Goal: Information Seeking & Learning: Learn about a topic

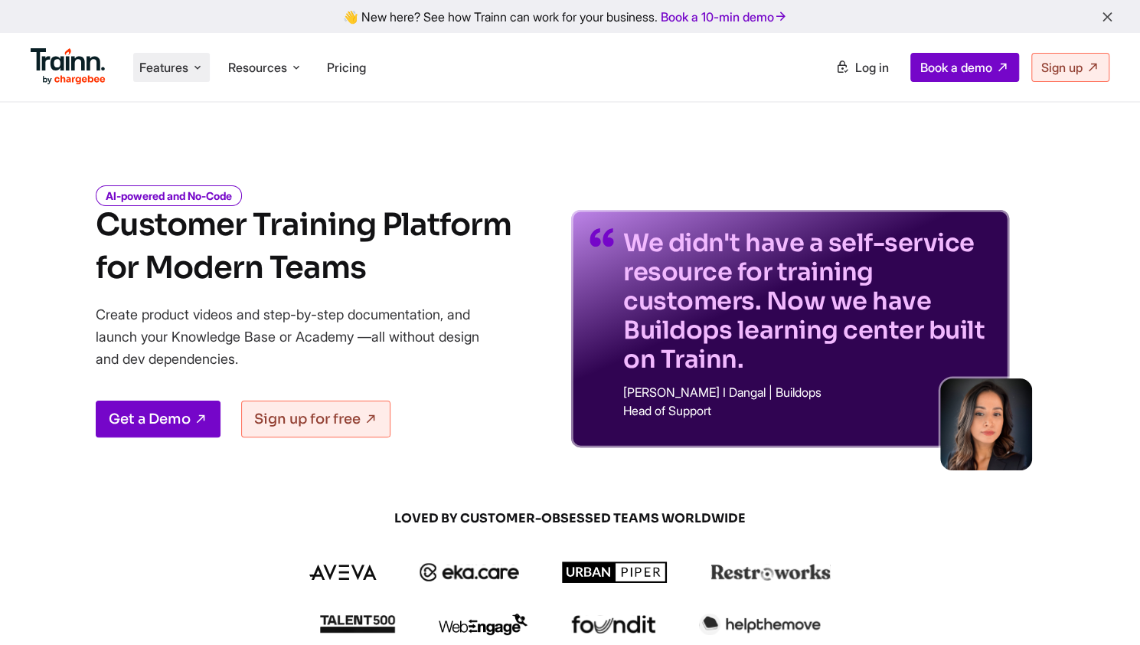
click at [181, 70] on span "Features" at bounding box center [163, 67] width 49 height 17
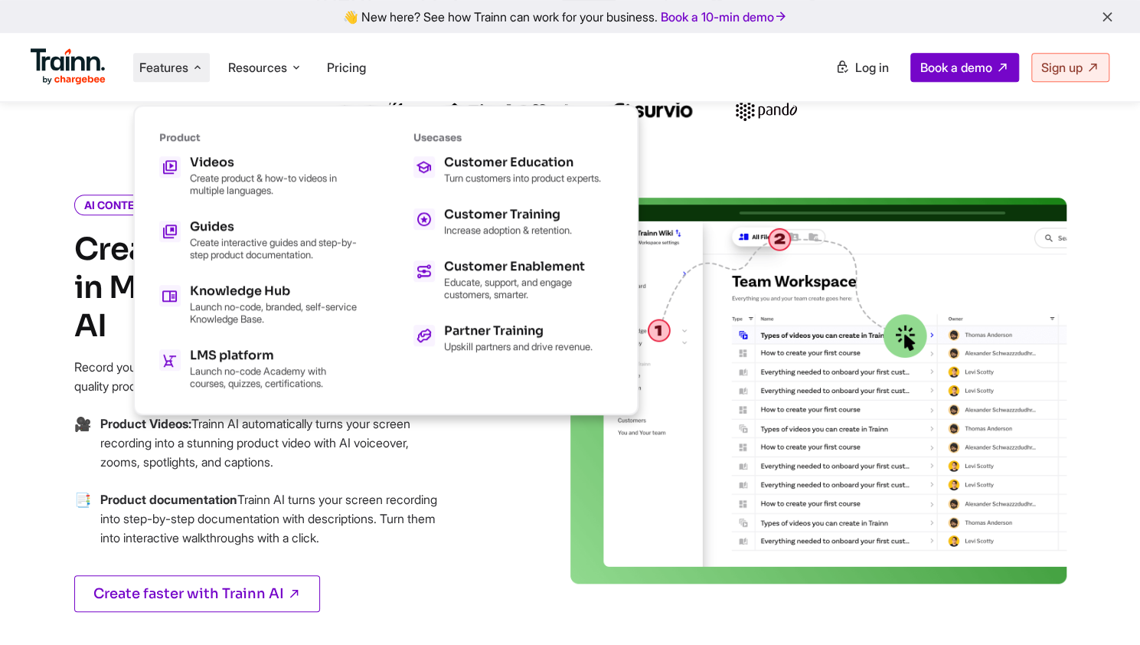
scroll to position [612, 0]
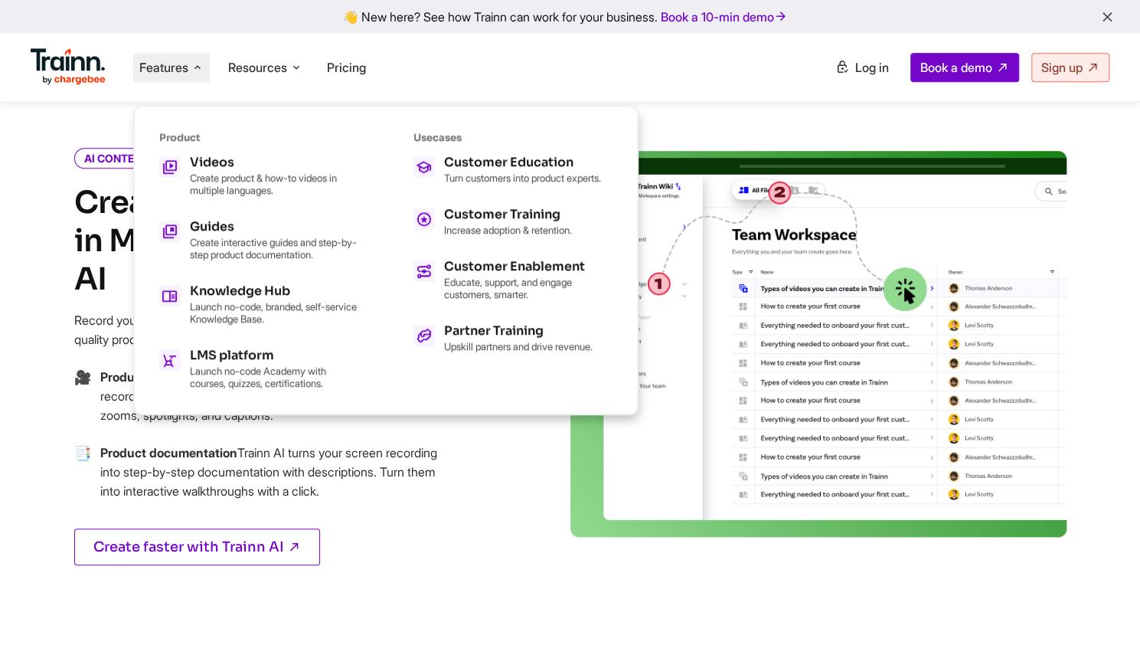
click at [501, 576] on div "AI CONTENT AUTHORING Create Training Content in Minutes with Trainn AI Record y…" at bounding box center [294, 377] width 551 height 452
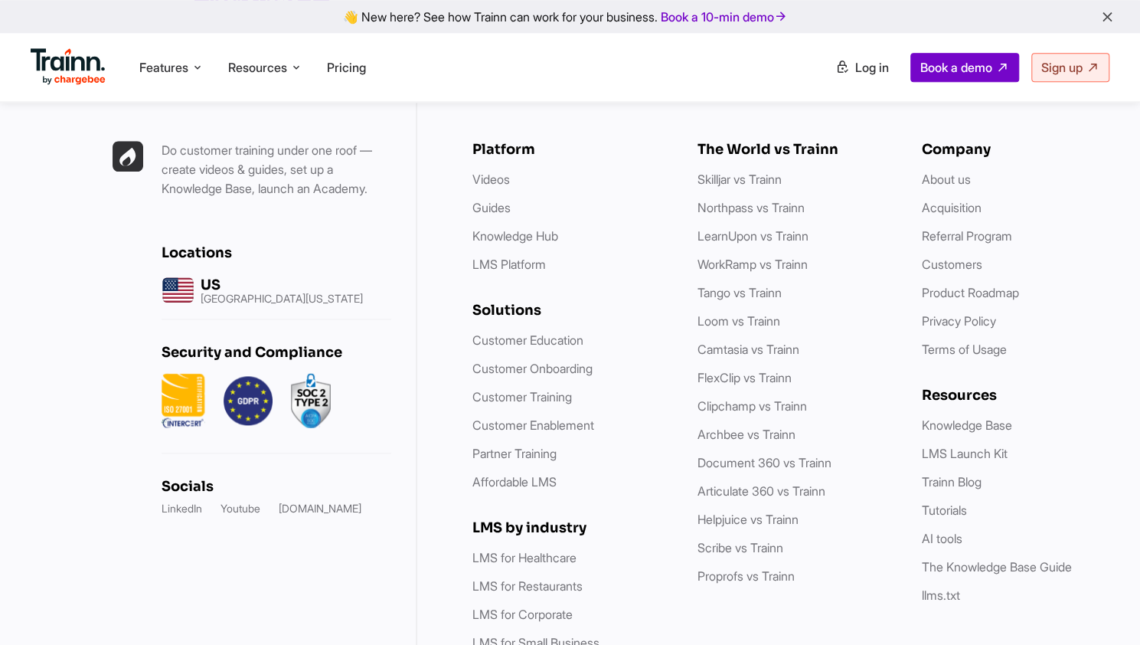
scroll to position [4370, 0]
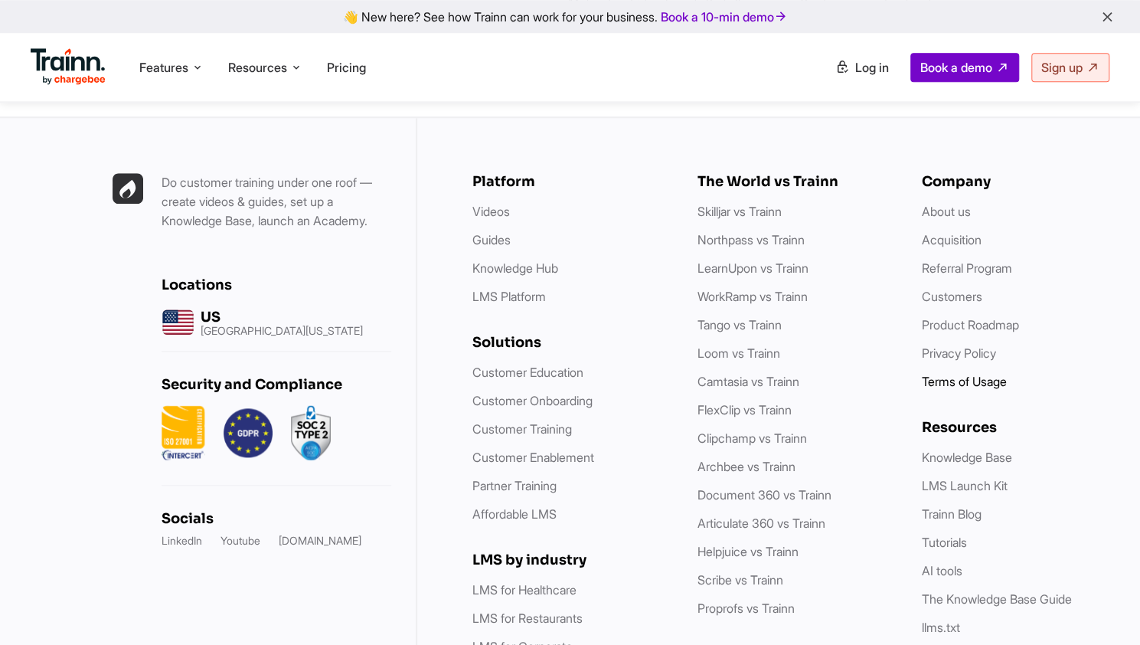
click at [974, 377] on link "Terms of Usage" at bounding box center [964, 381] width 85 height 15
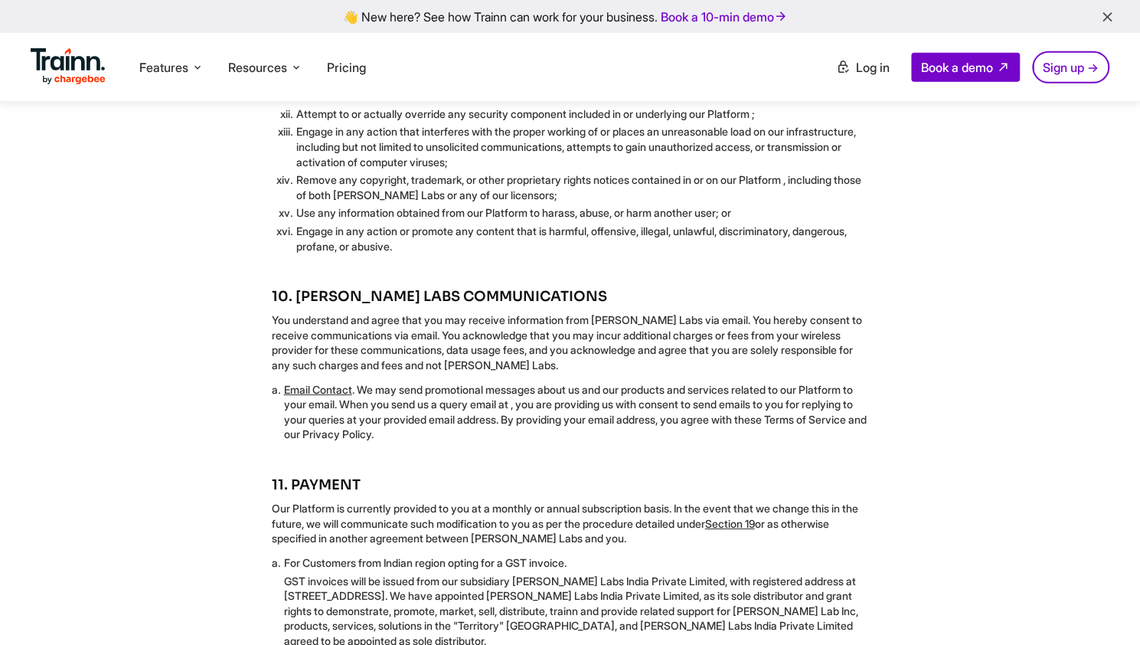
scroll to position [2909, 0]
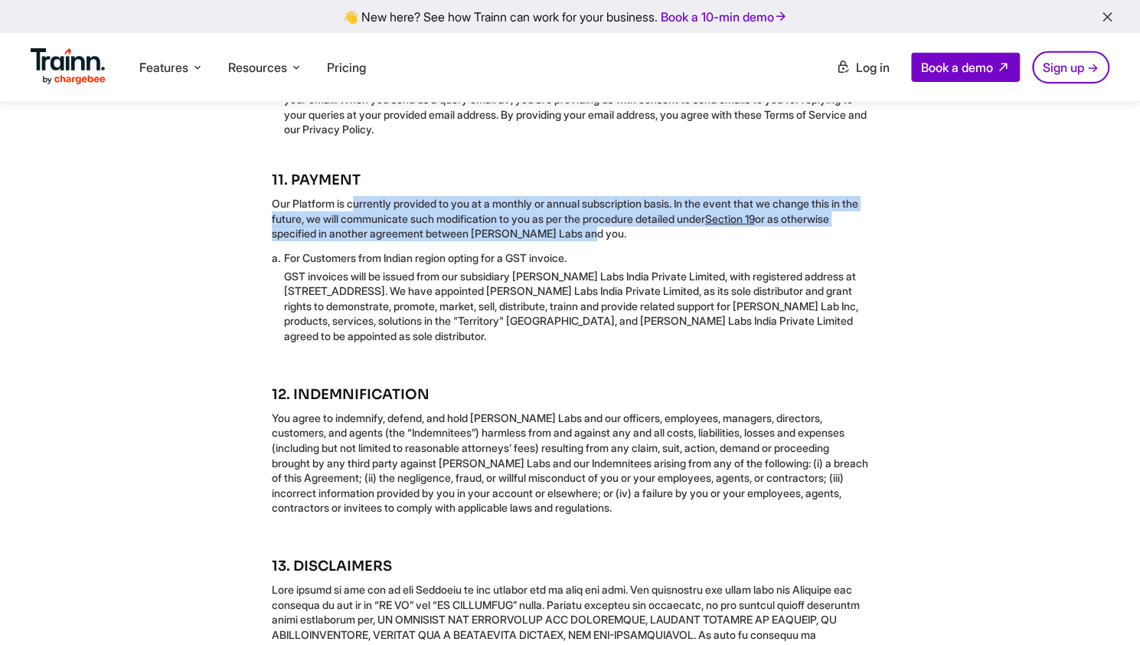
drag, startPoint x: 267, startPoint y: 259, endPoint x: 654, endPoint y: 291, distance: 388.6
click at [654, 291] on div "11. PAYMENT Our Platform is currently provided to you at a monthly or annual su…" at bounding box center [570, 263] width 793 height 184
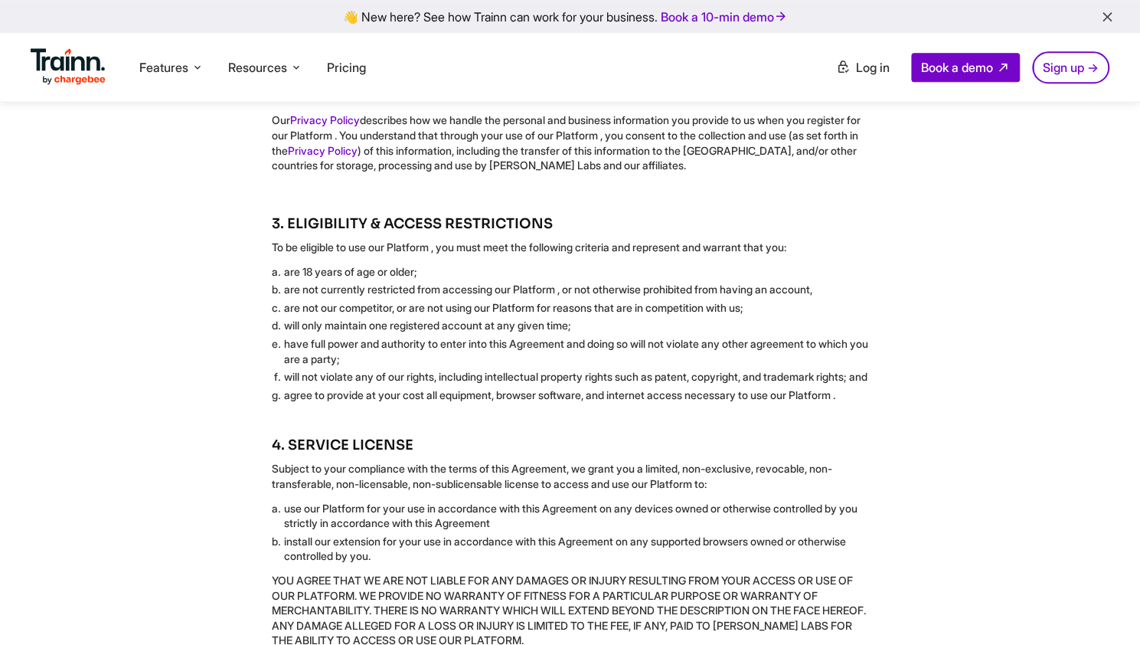
scroll to position [383, 0]
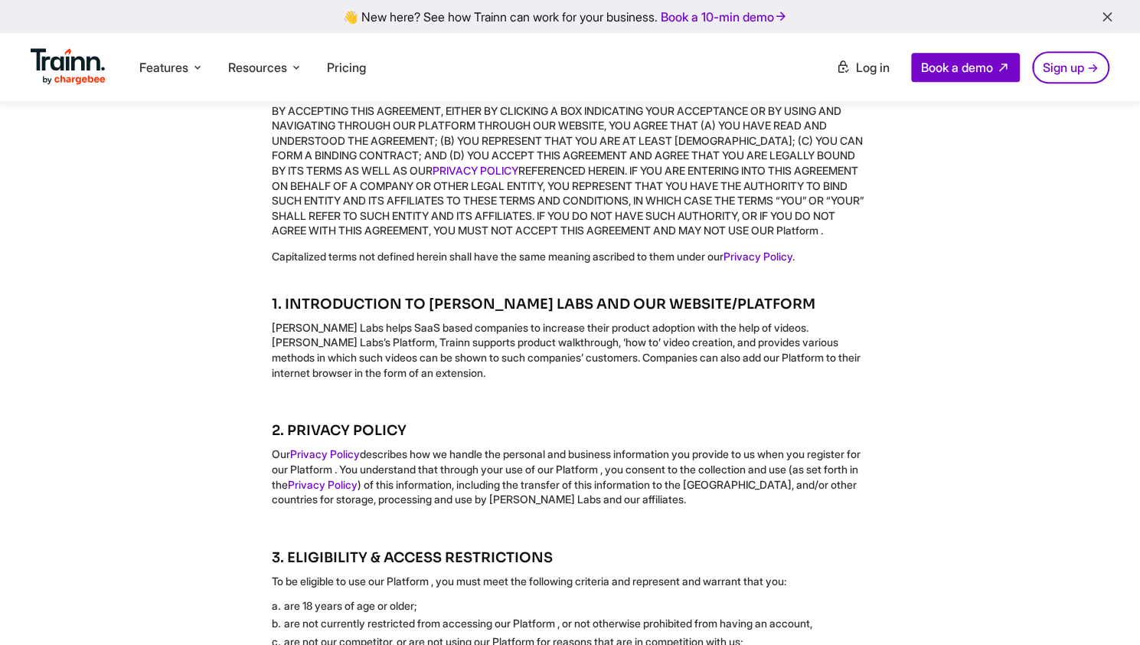
click at [60, 58] on img at bounding box center [68, 66] width 75 height 37
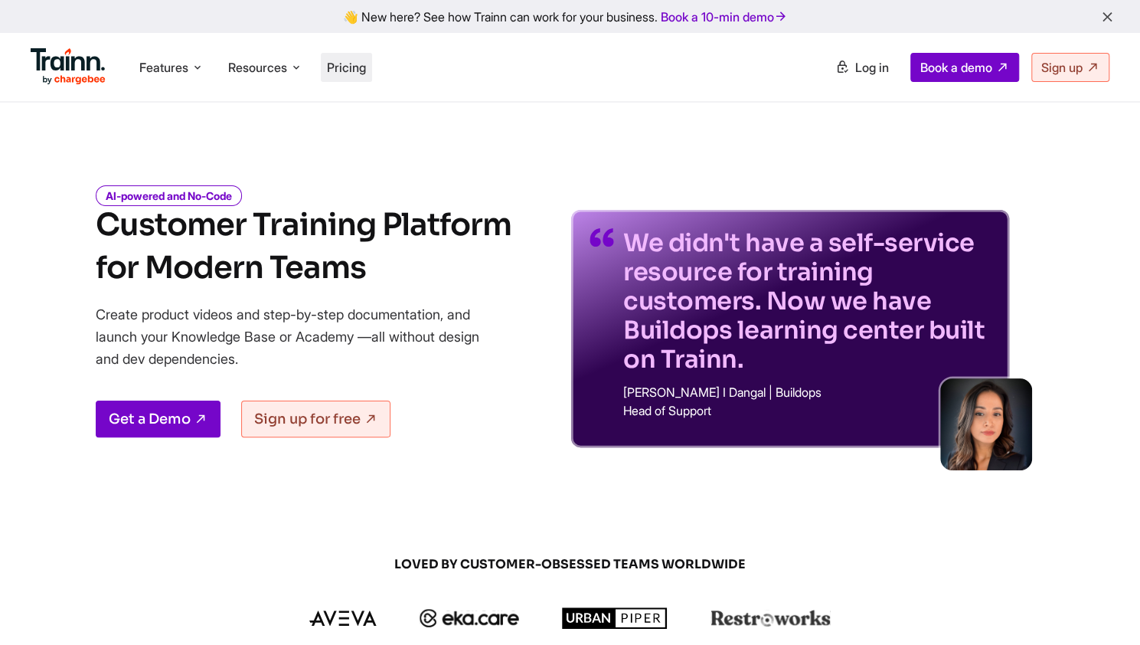
click at [354, 74] on span "Pricing" at bounding box center [346, 67] width 39 height 15
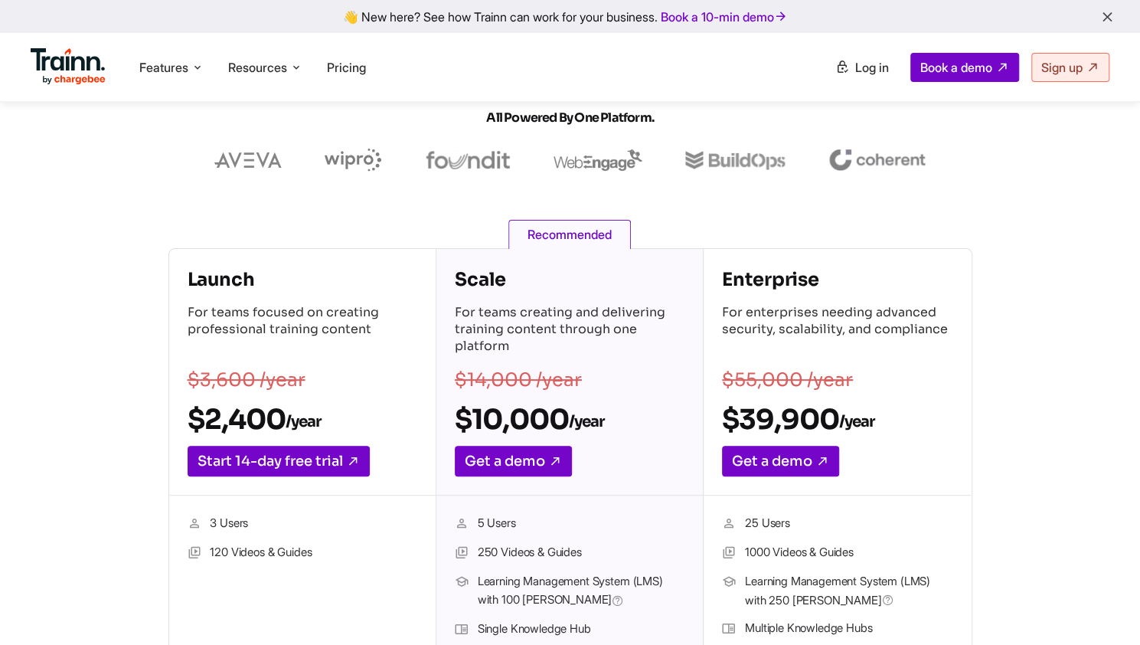
scroll to position [93, 0]
